Goal: Find specific page/section: Find specific page/section

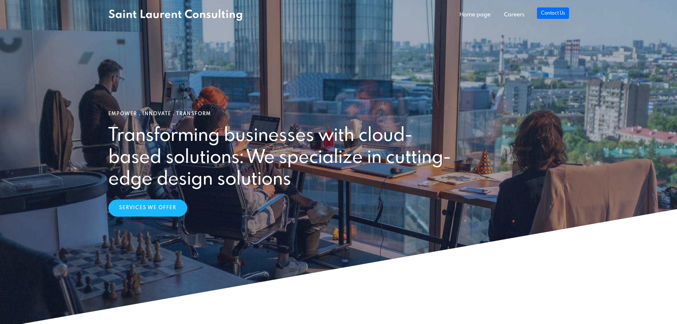
click at [557, 17] on link "Contact Us" at bounding box center [553, 12] width 32 height 11
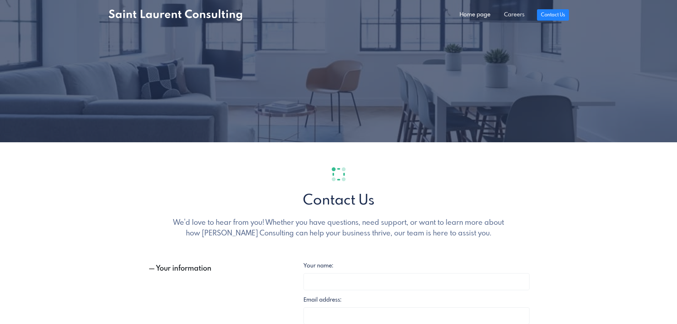
click at [511, 13] on link "Careers" at bounding box center [514, 15] width 34 height 14
